Goal: Task Accomplishment & Management: Complete application form

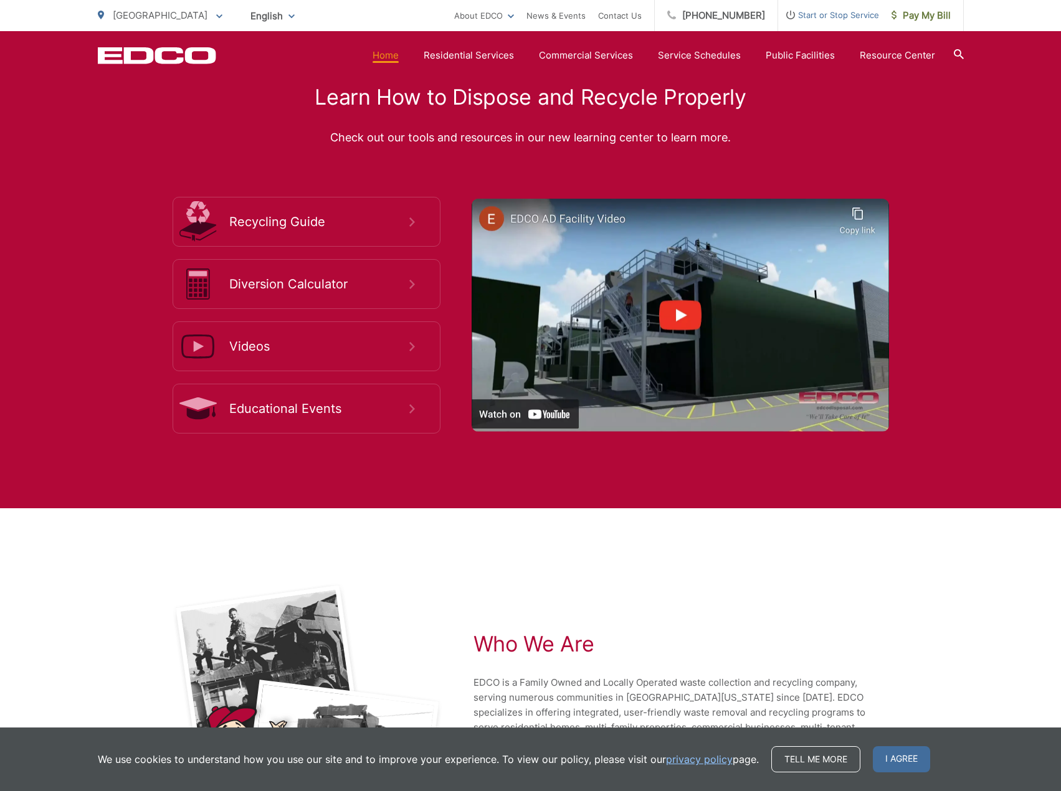
scroll to position [2440, 0]
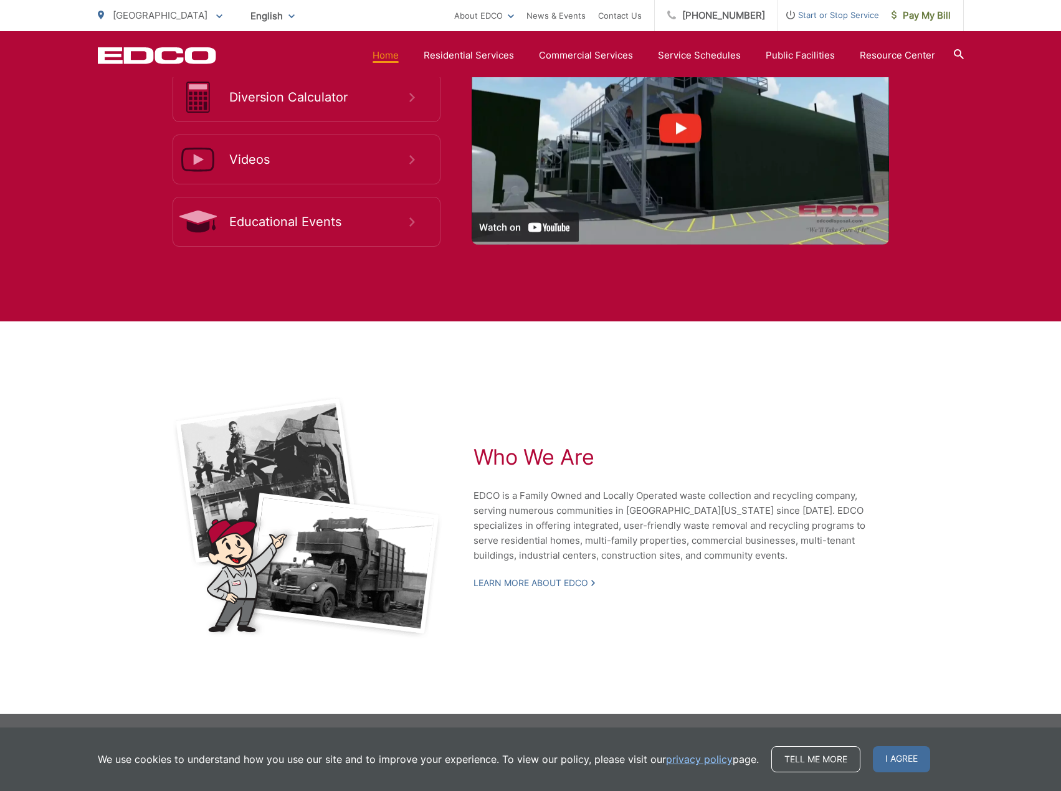
click at [753, 666] on div "Who We Are EDCO is a Family Owned and Locally Operated waste collection and rec…" at bounding box center [531, 517] width 866 height 393
click at [888, 759] on span "I agree" at bounding box center [901, 759] width 57 height 26
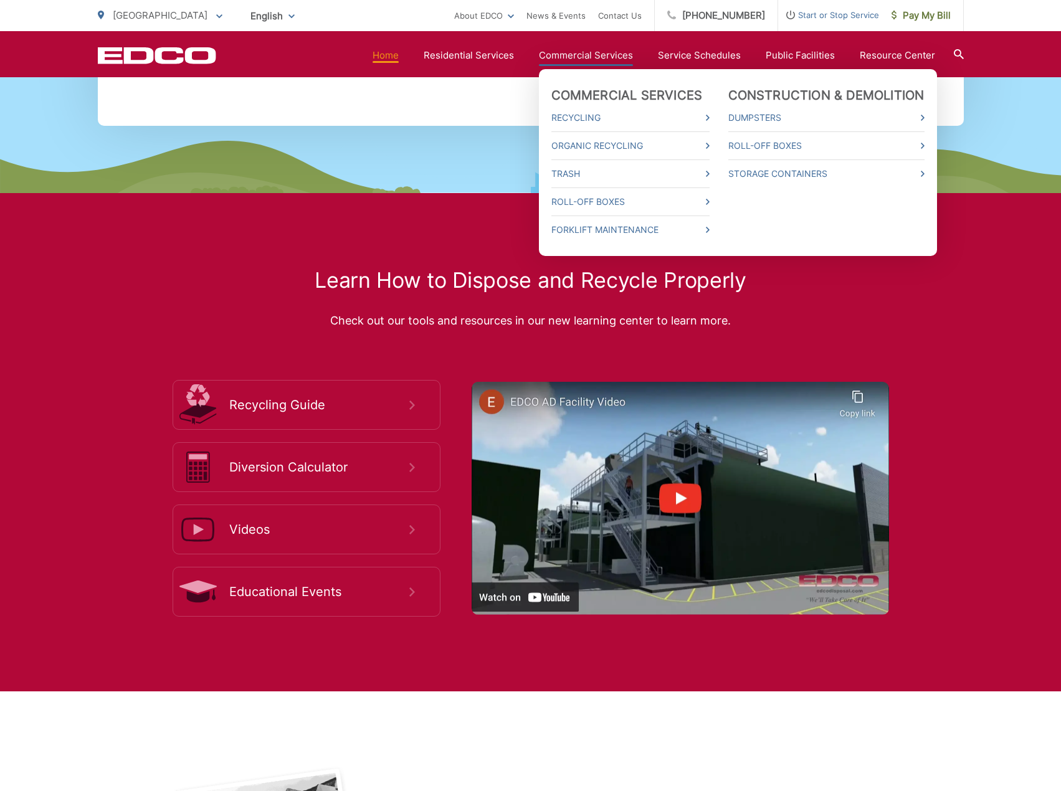
scroll to position [2066, 0]
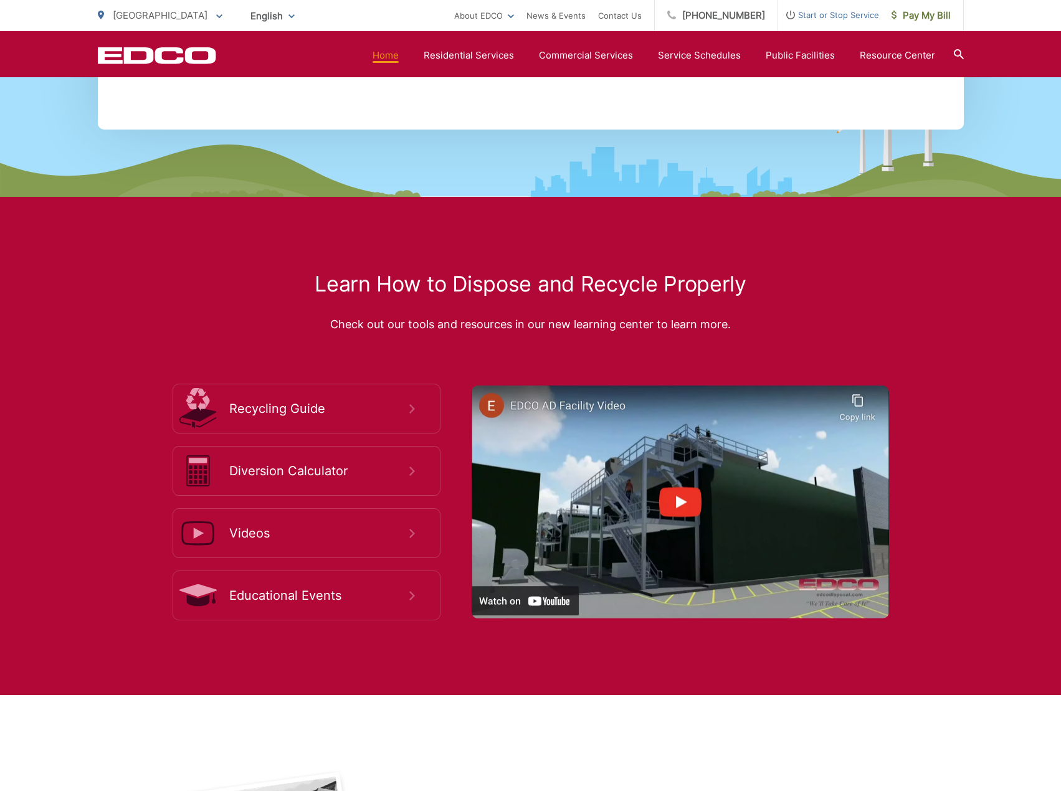
click at [959, 59] on icon at bounding box center [959, 54] width 10 height 10
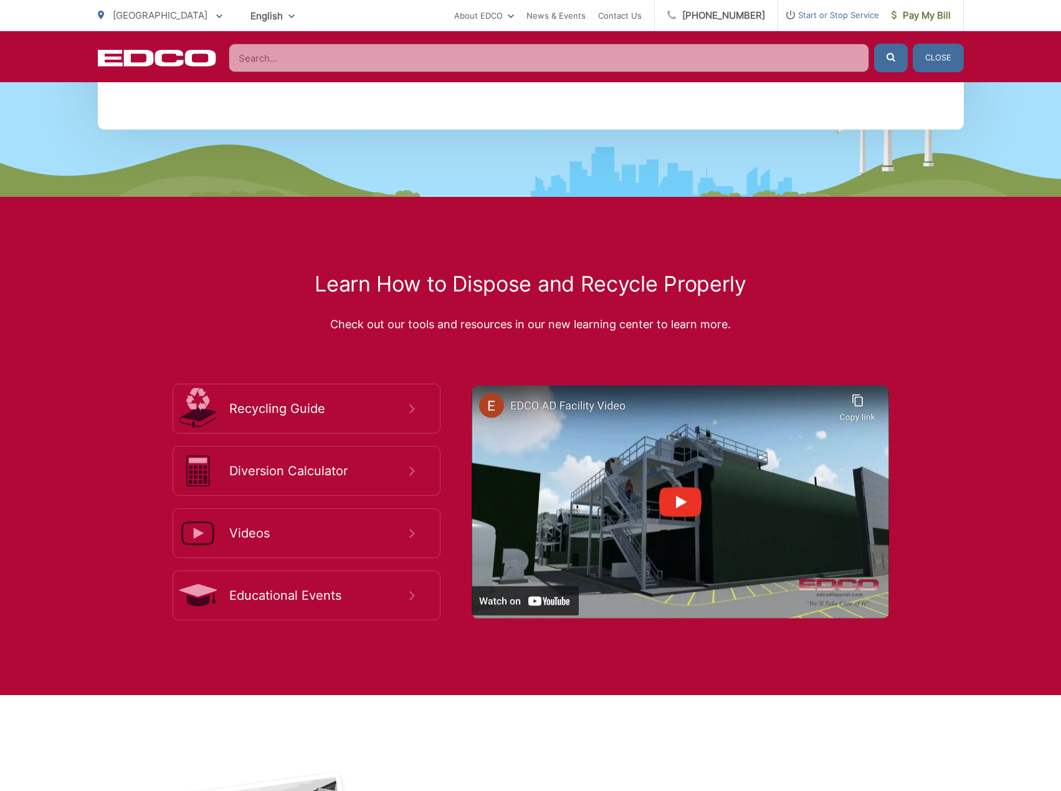
click at [510, 50] on input "Search" at bounding box center [549, 58] width 640 height 29
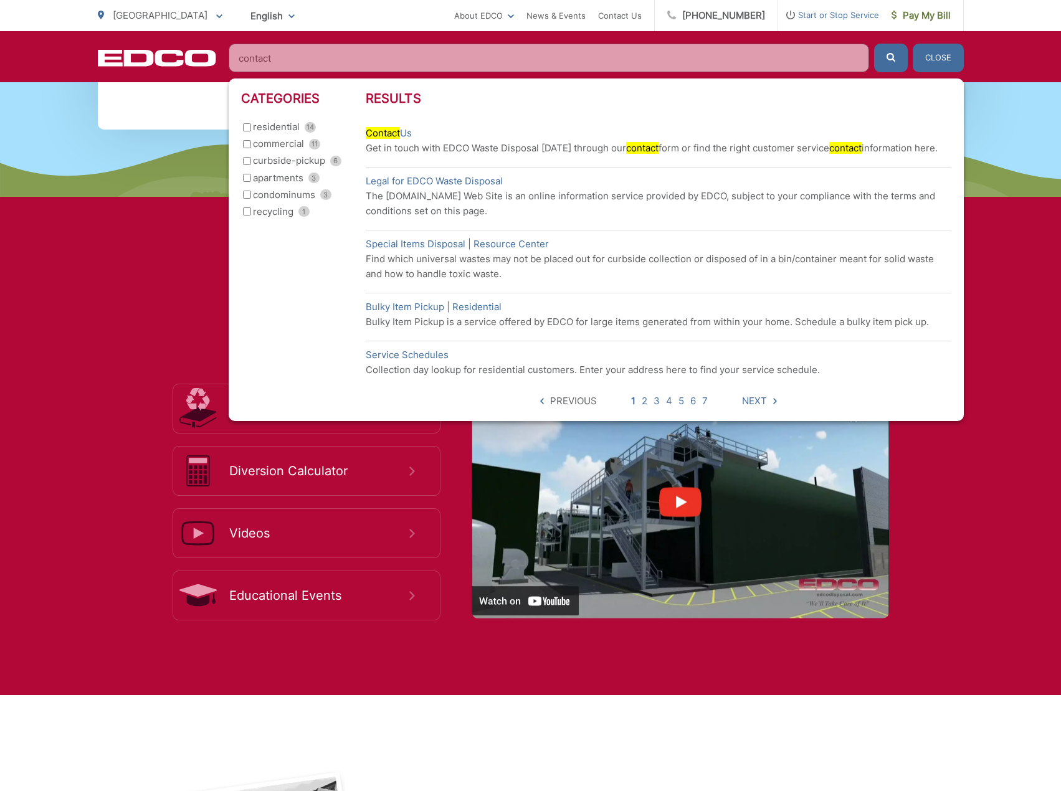
type input "contact"
click at [464, 147] on p "Get in touch with EDCO Waste Disposal [DATE] through our contact form or find t…" at bounding box center [659, 148] width 586 height 15
click at [401, 131] on link "Contact Us" at bounding box center [389, 133] width 46 height 15
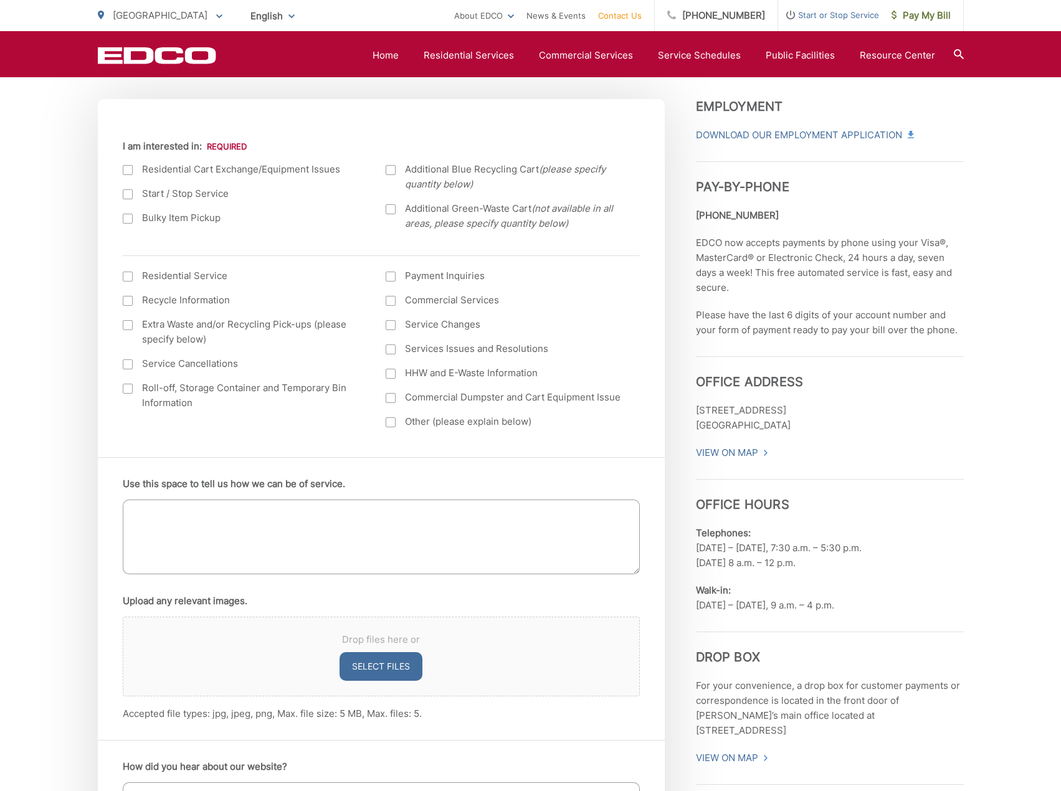
scroll to position [421, 0]
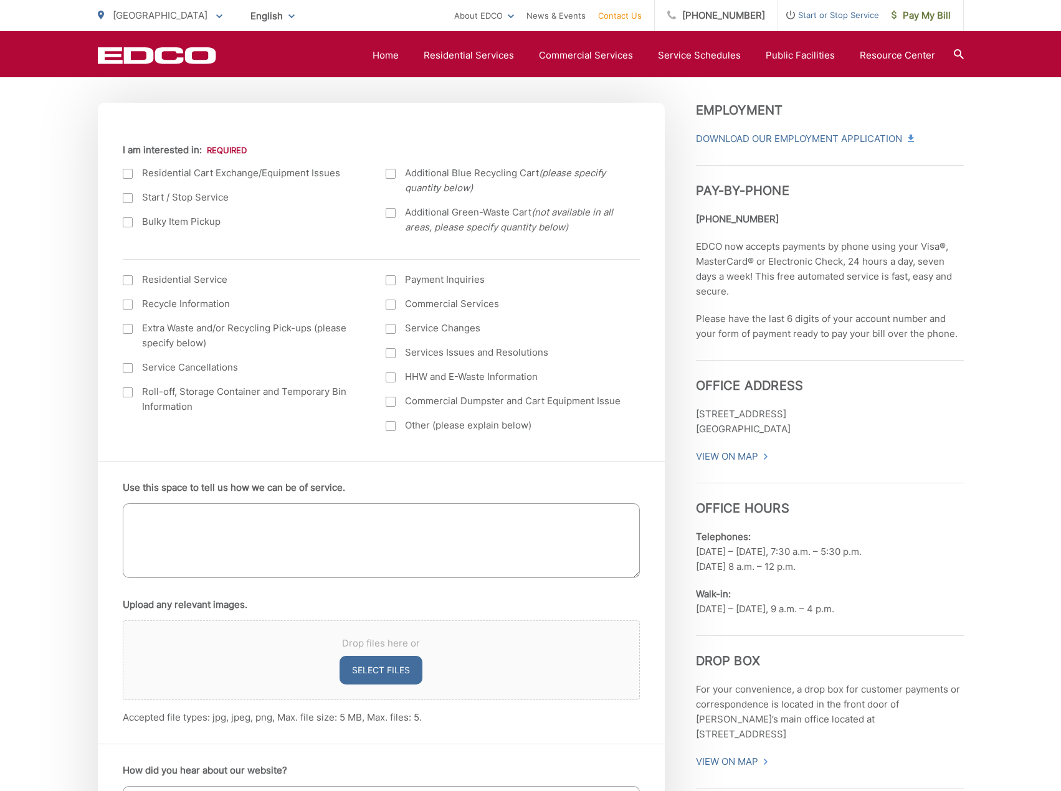
click at [388, 403] on div at bounding box center [391, 402] width 10 height 10
click at [0, 0] on input "Commercial Dumpster and Cart Equipment Issue" at bounding box center [0, 0] width 0 height 0
click at [392, 350] on div at bounding box center [391, 353] width 10 height 10
click at [0, 0] on input "Services Issues and Resolutions" at bounding box center [0, 0] width 0 height 0
click at [394, 398] on div at bounding box center [391, 402] width 10 height 10
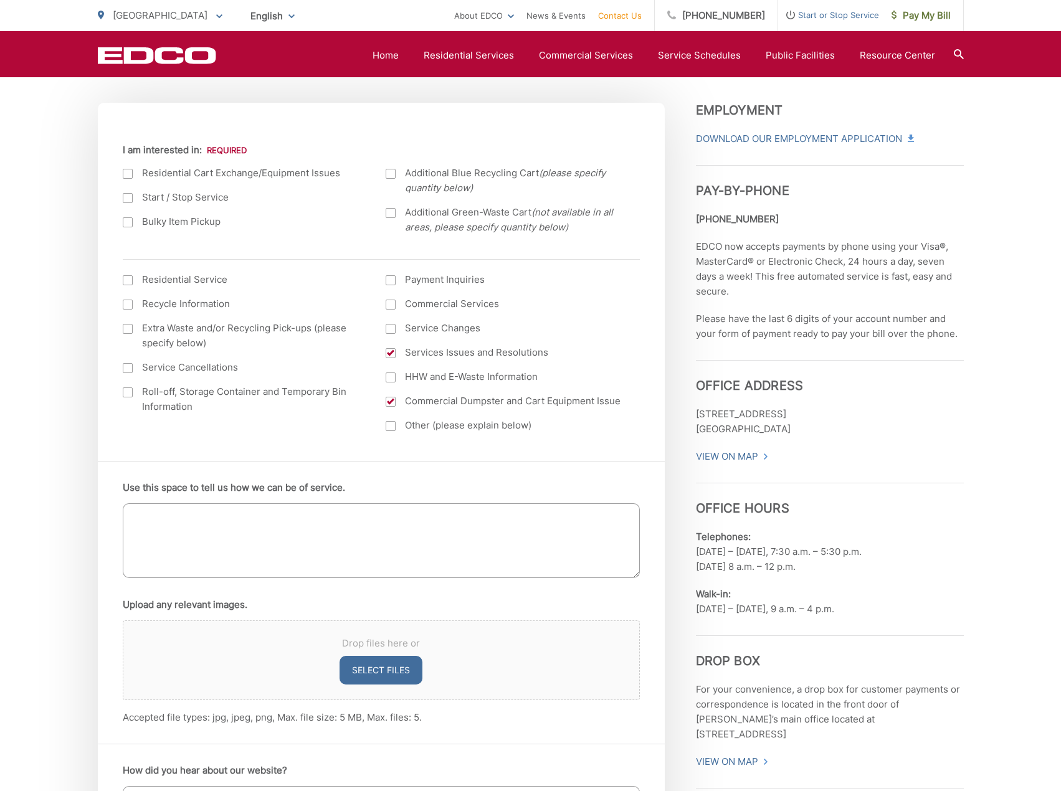
click at [0, 0] on input "Commercial Dumpster and Cart Equipment Issue" at bounding box center [0, 0] width 0 height 0
click at [192, 523] on textarea "Use this space to tell us how we can be of service." at bounding box center [381, 540] width 517 height 75
paste textarea "I am writing to formally notify you of property damage caused by an EDCO trash …"
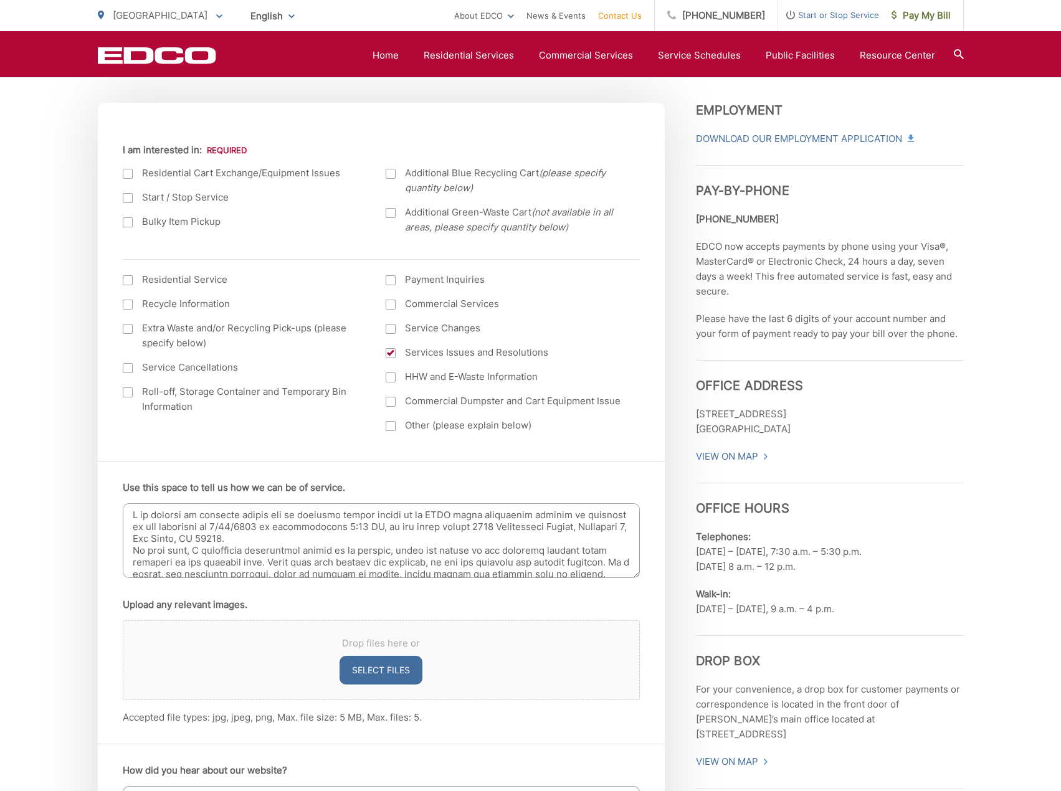
scroll to position [287, 0]
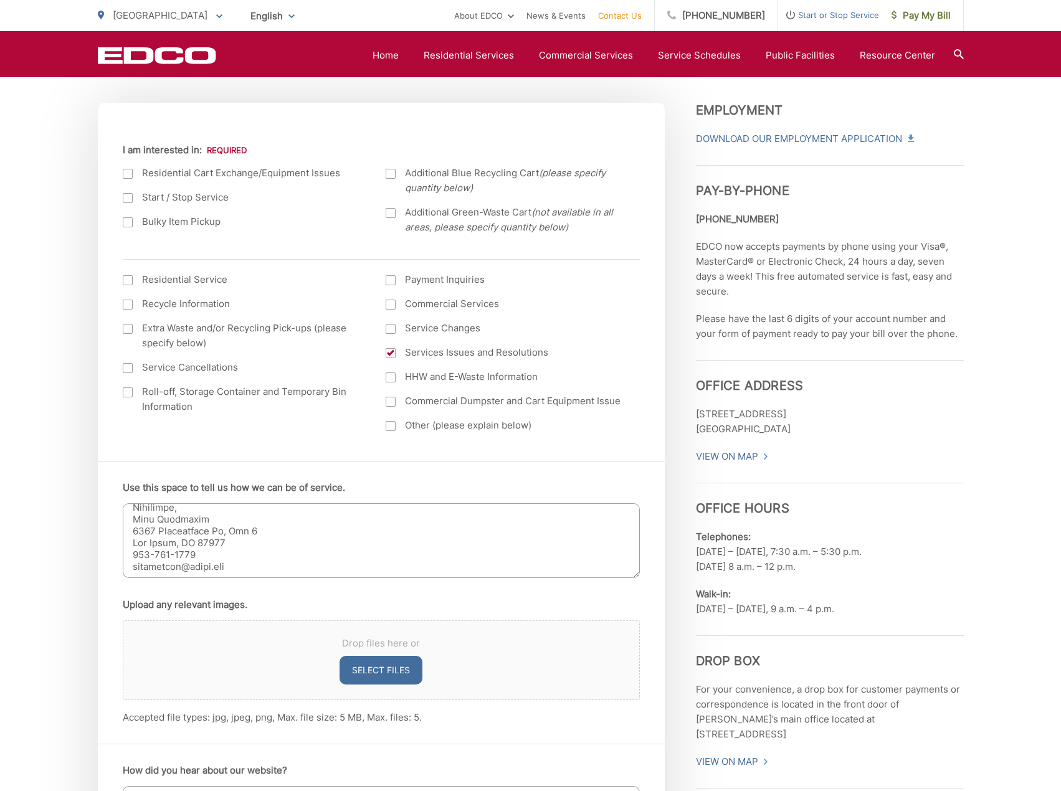
type textarea "I am writing to formally notify you of property damage caused by an EDCO trash …"
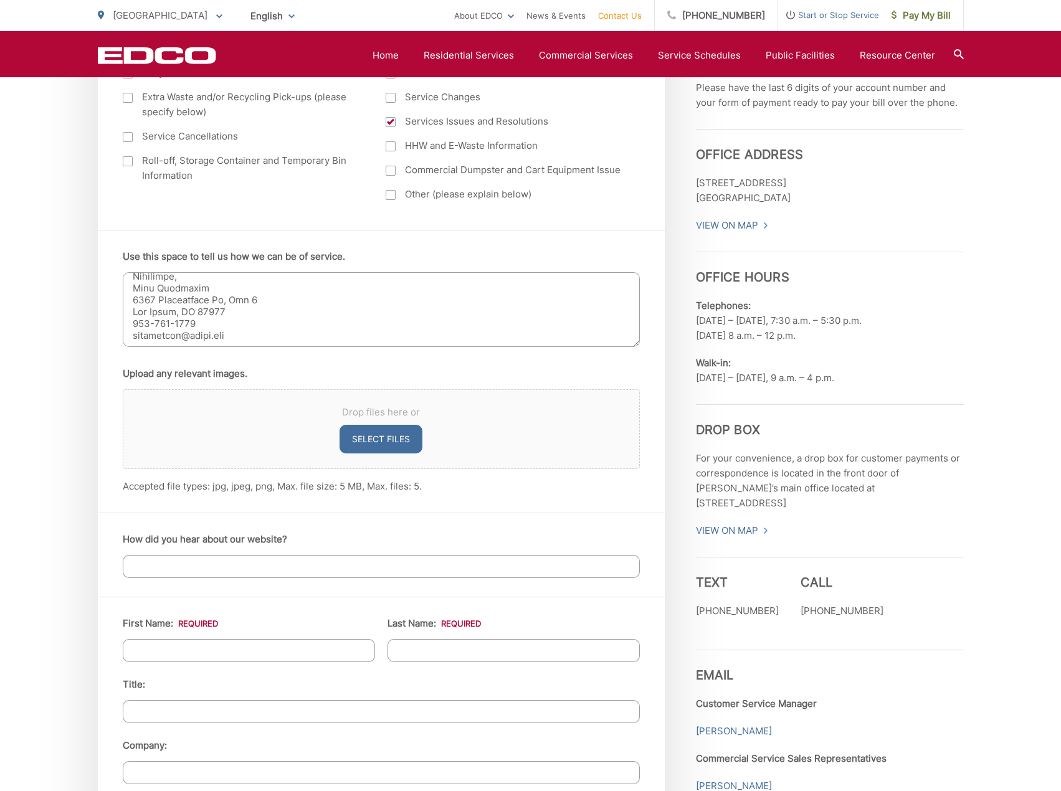
scroll to position [654, 0]
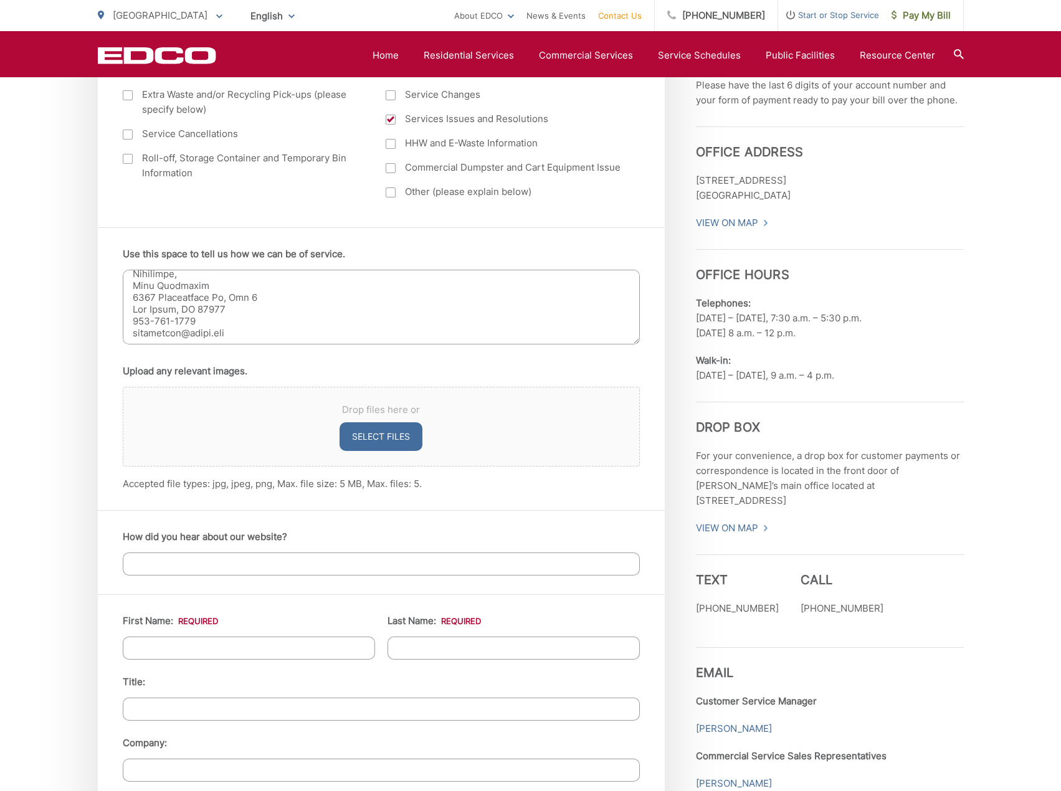
click at [307, 577] on div "How did you hear about our website?" at bounding box center [381, 552] width 567 height 84
click at [310, 563] on input "How did you hear about our website?" at bounding box center [381, 564] width 517 height 23
type input "Search"
click at [371, 428] on button "Select files" at bounding box center [381, 436] width 83 height 29
click at [389, 439] on button "Select files" at bounding box center [381, 436] width 83 height 29
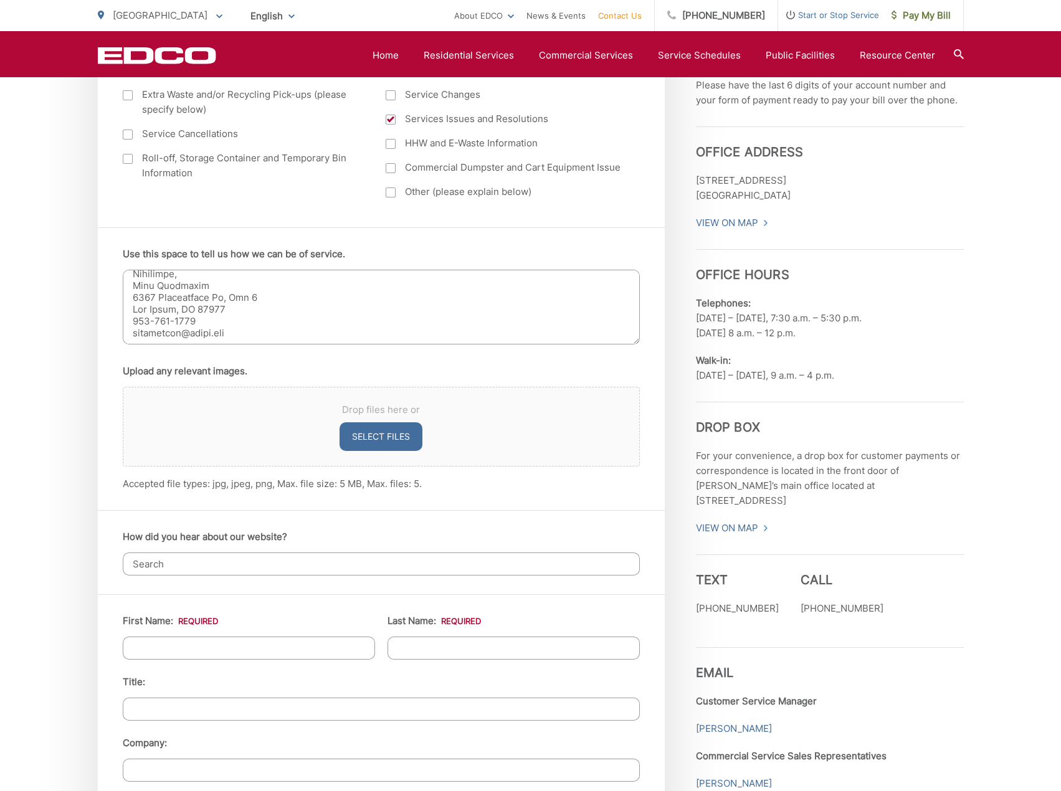
click at [394, 439] on button "Select files" at bounding box center [381, 436] width 83 height 29
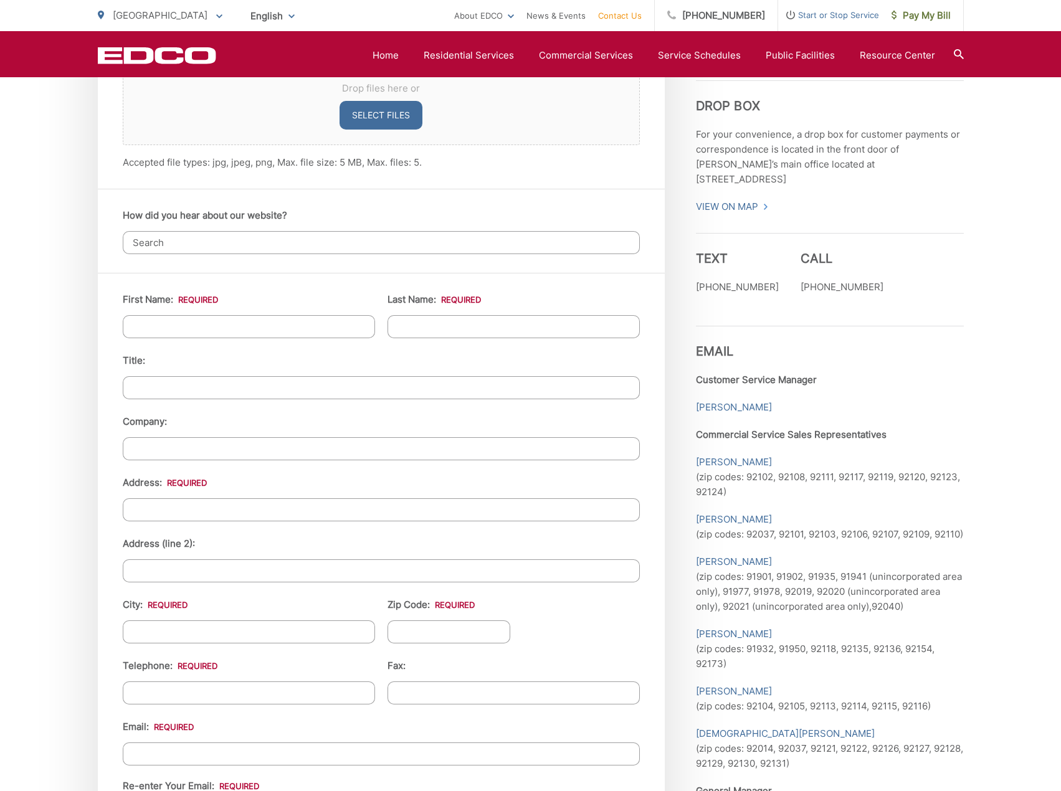
scroll to position [981, 0]
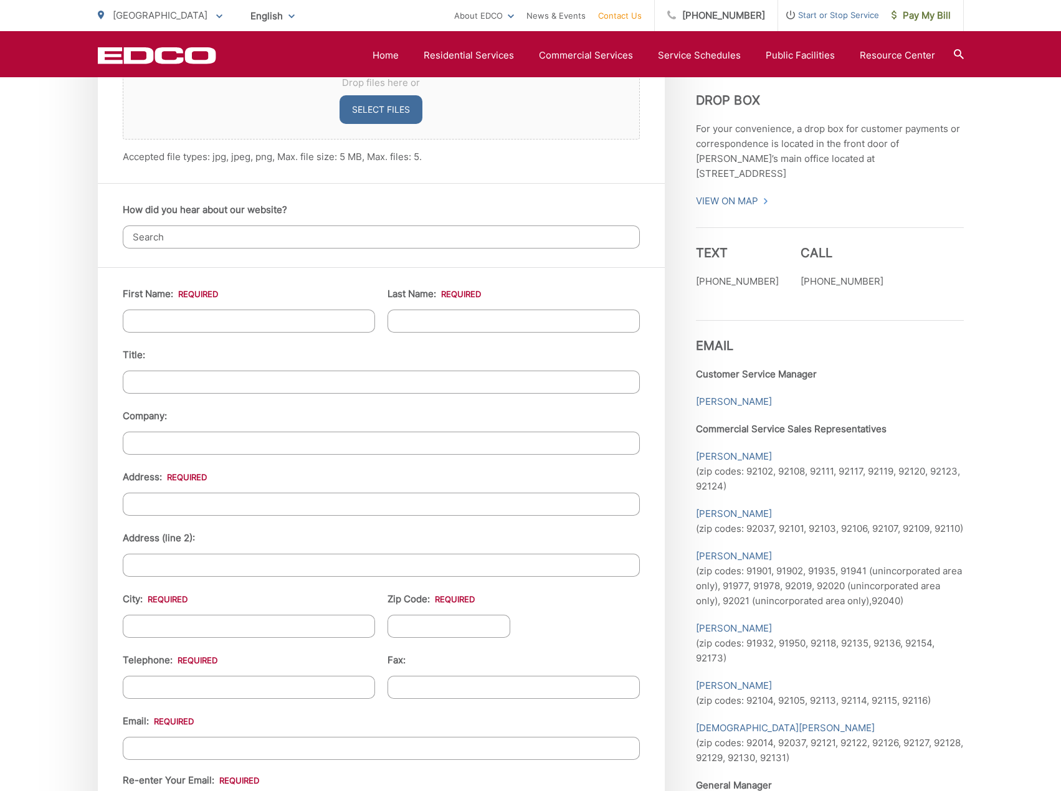
click at [188, 304] on li "First Name: *" at bounding box center [249, 310] width 252 height 46
click at [199, 313] on input "First Name: *" at bounding box center [249, 321] width 252 height 23
type input "Matthew"
type input "Morscheck"
type input "4143 Mississippi St. Apt 3"
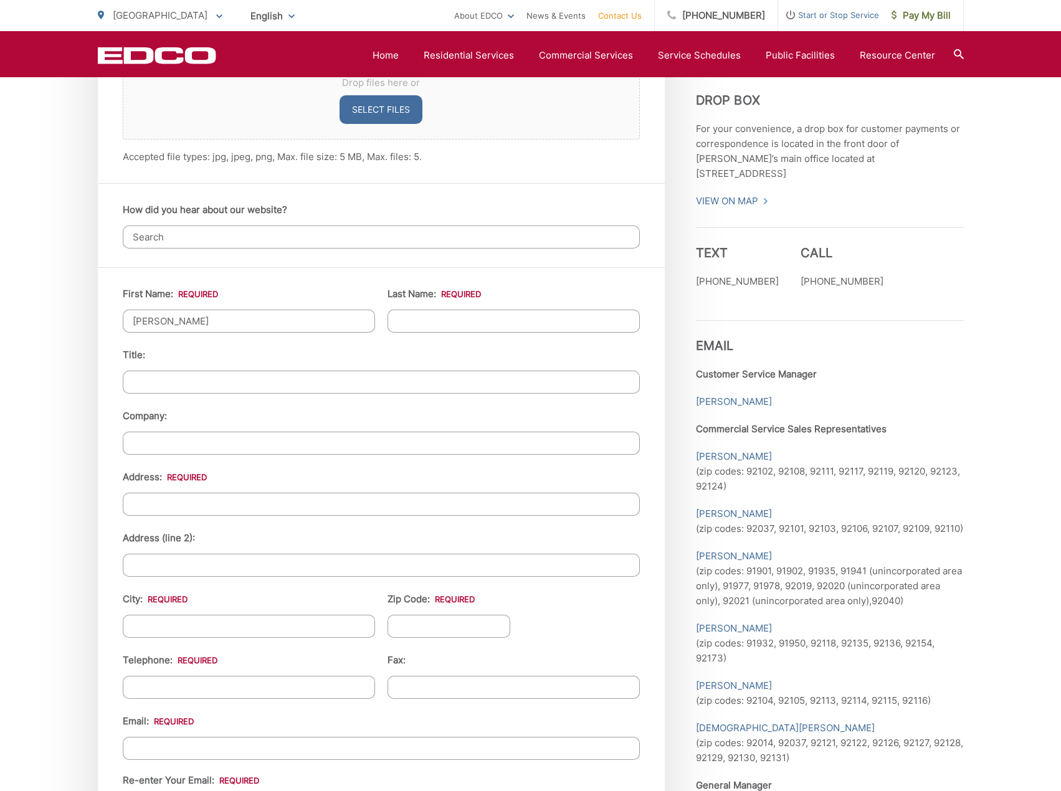
type input "[GEOGRAPHIC_DATA]"
type input "92104"
type input "5034909746"
type input "mmorscheck@gmail.com"
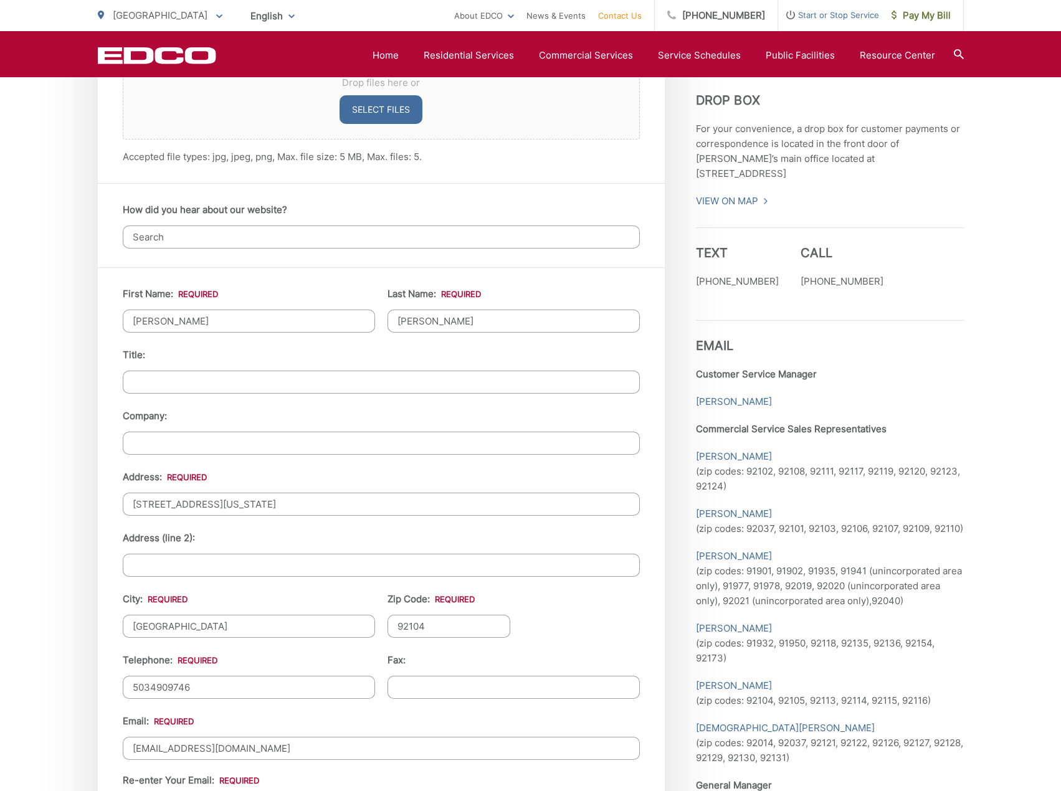
type input "(503) 490-9746"
type input "Matt"
click at [48, 513] on div "EDCO keeps your response strictly confidential. We do not provide it to any out…" at bounding box center [530, 228] width 1061 height 1920
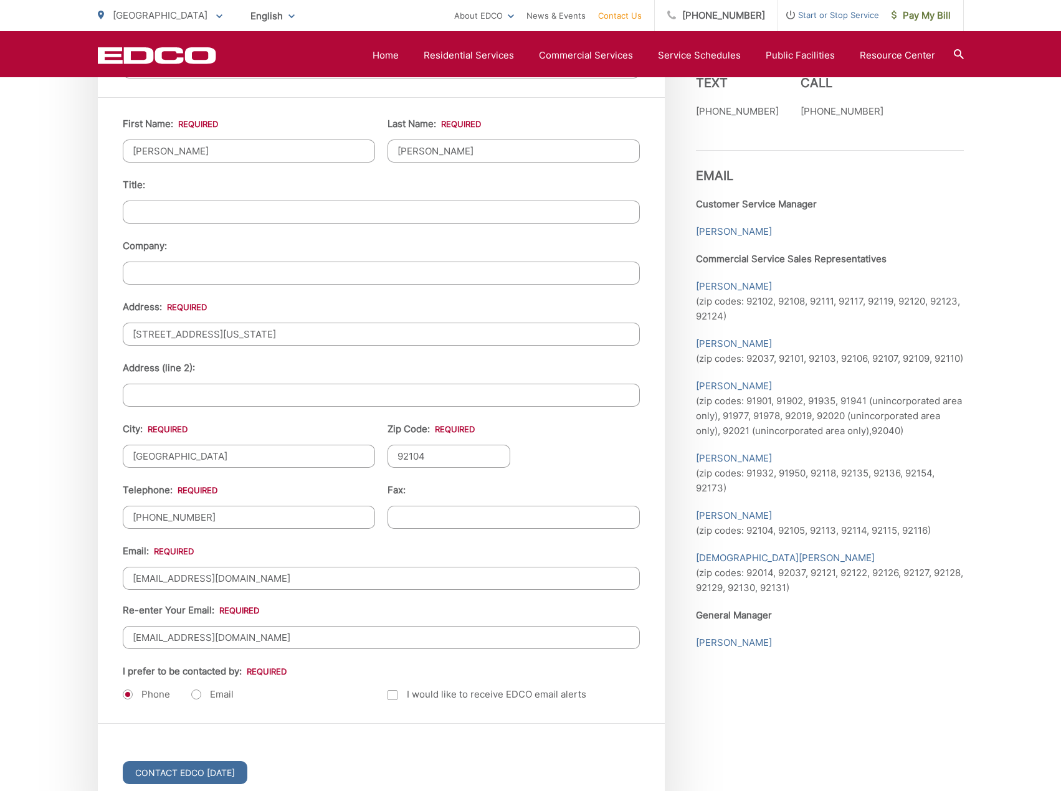
scroll to position [1215, 0]
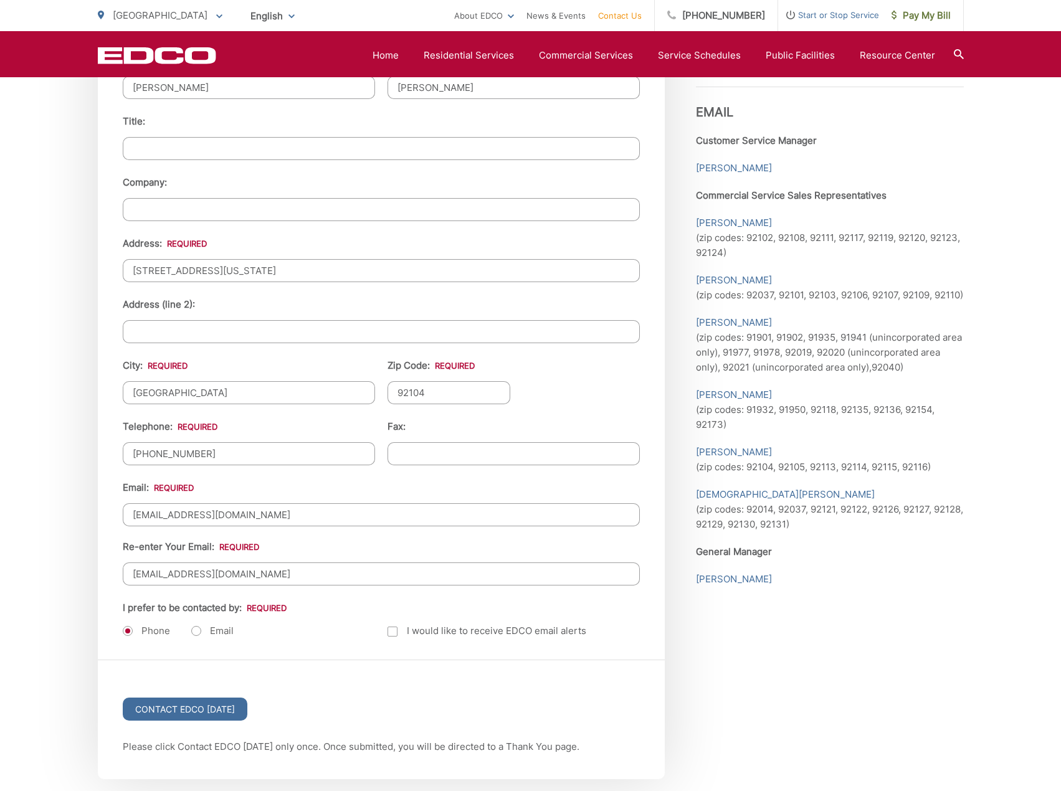
click at [262, 460] on input "(503) 490-9746" at bounding box center [249, 453] width 252 height 23
click at [198, 631] on label "Email" at bounding box center [212, 631] width 42 height 12
radio input "true"
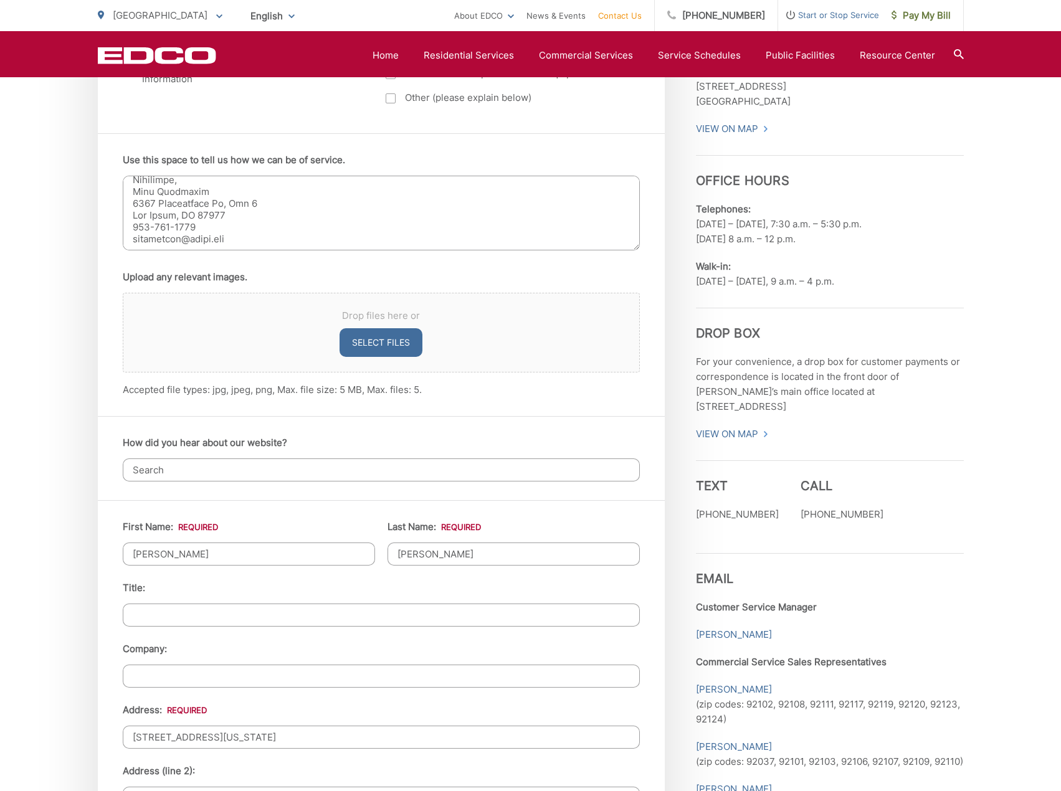
scroll to position [748, 0]
click at [396, 348] on button "Select files" at bounding box center [381, 343] width 83 height 29
type input "C:\fakepath\IMG_6411.jpg"
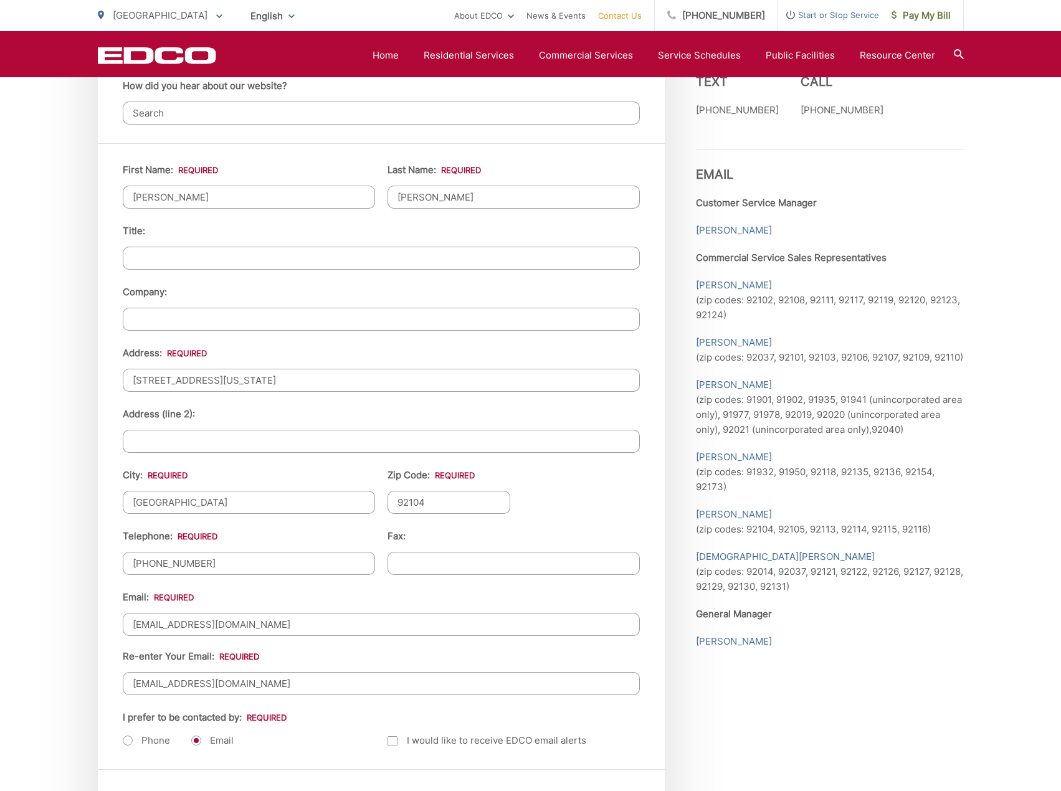
scroll to position [1502, 0]
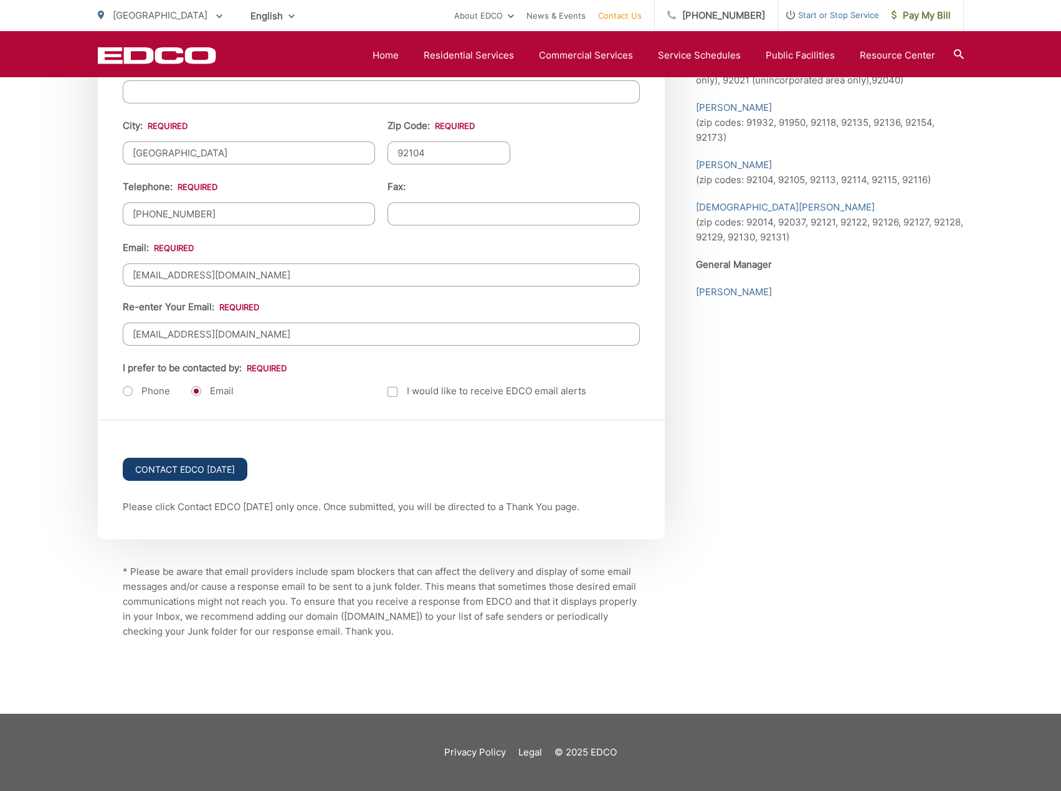
click at [203, 473] on input "Contact EDCO Today" at bounding box center [185, 469] width 125 height 23
